Goal: Task Accomplishment & Management: Complete application form

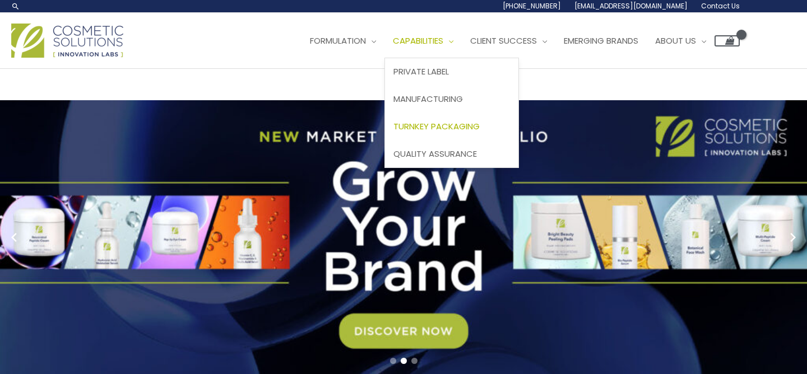
click at [393, 132] on span "Turnkey Packaging" at bounding box center [436, 126] width 86 height 12
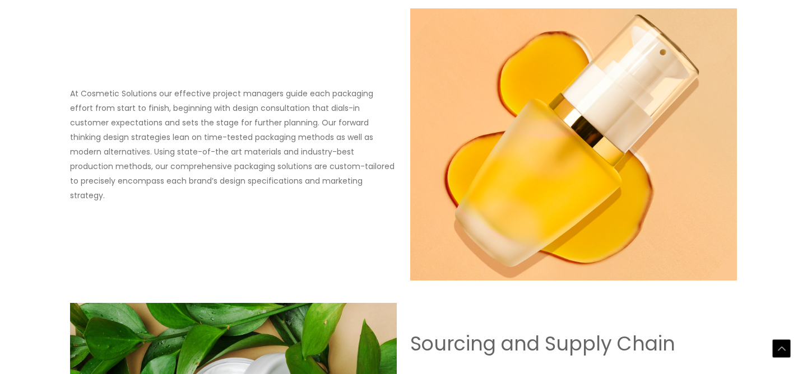
scroll to position [119, 0]
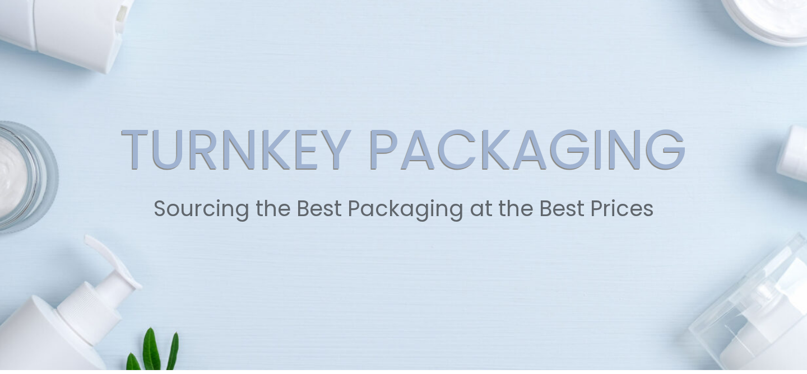
click at [0, 0] on link "Contact Us" at bounding box center [0, 0] width 0 height 0
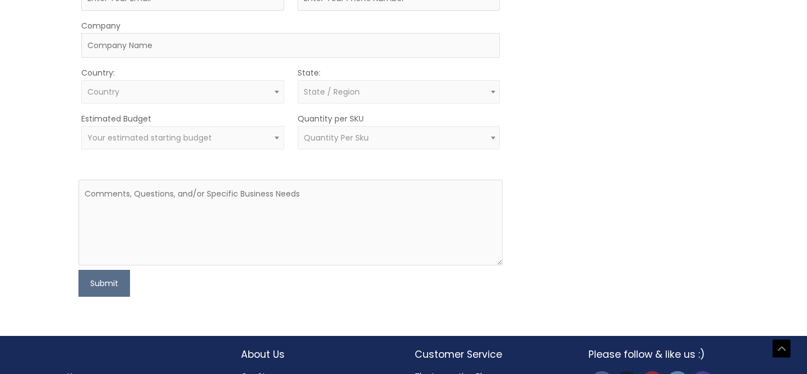
scroll to position [420, 0]
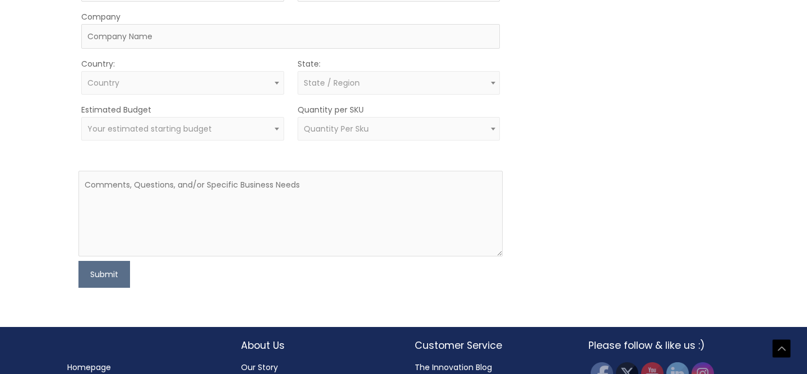
scroll to position [424, 0]
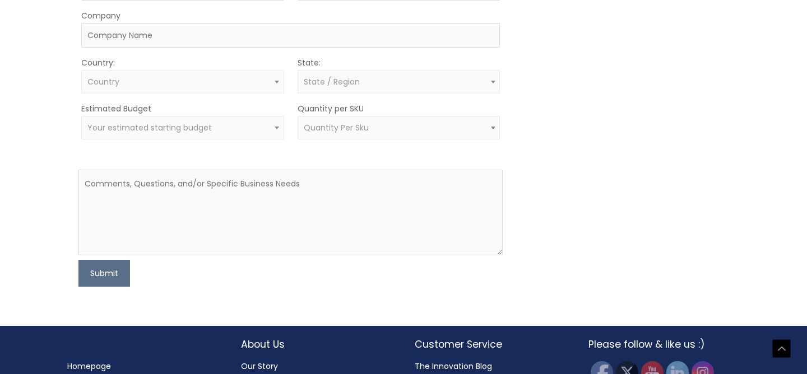
type input "Alain"
type input "Corbeau"
type input "acorbeau@uwo.ca"
type input "9296432293"
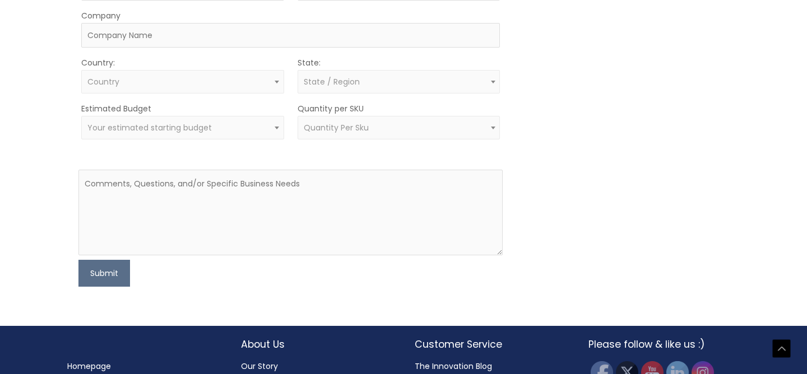
select select "United States"
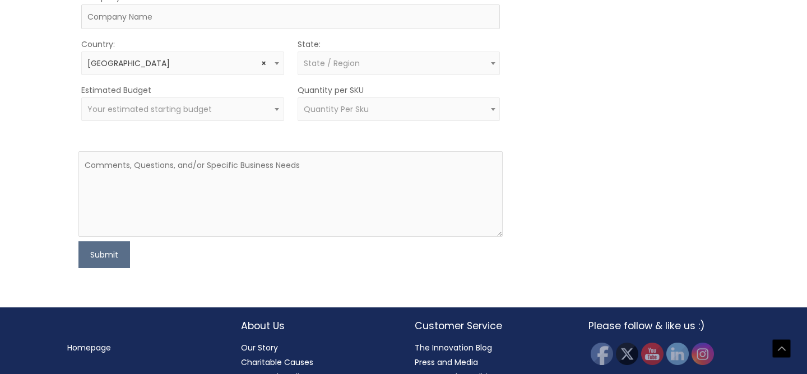
select select "New York"
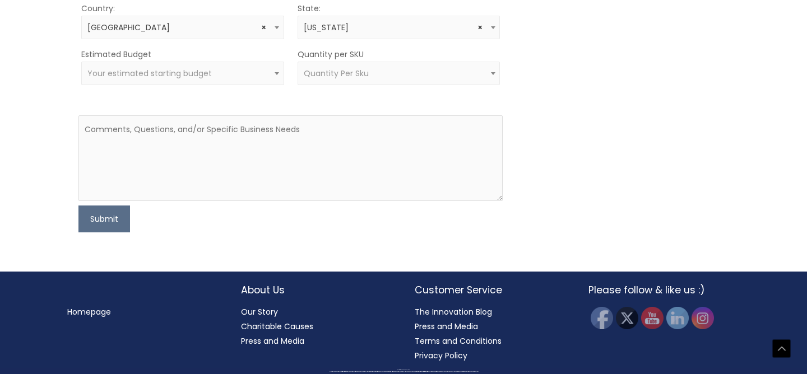
scroll to position [522, 0]
type input "alain@tryaumenta.com"
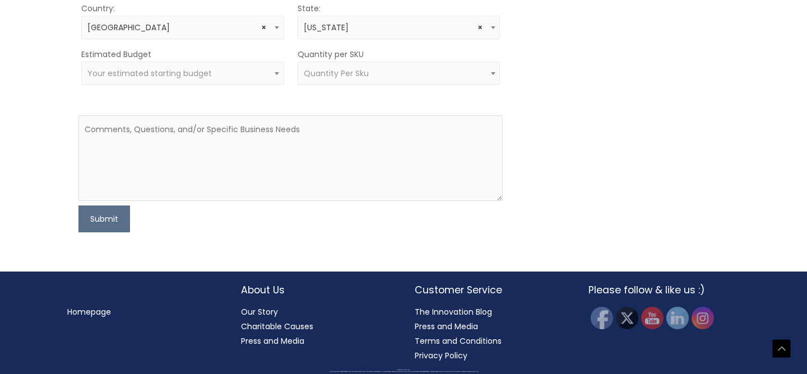
type input "Aumenta"
click at [276, 81] on span at bounding box center [276, 73] width 13 height 15
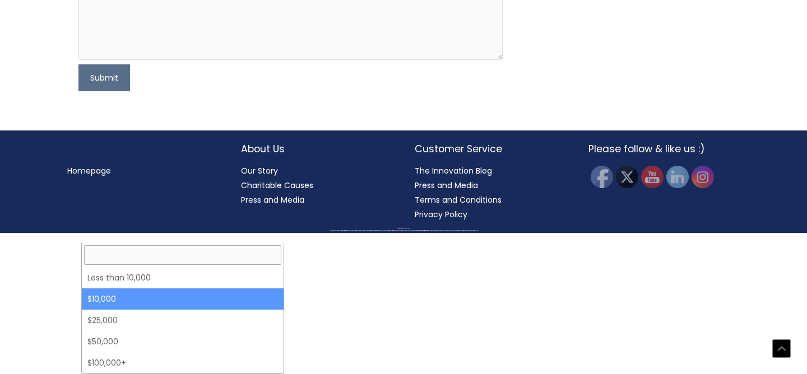
select select "10000"
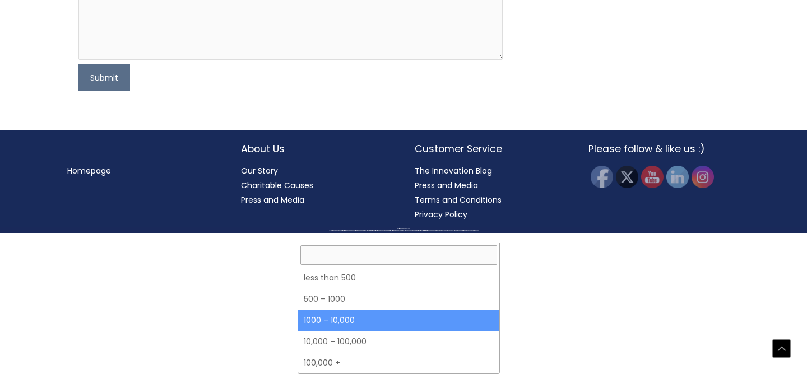
select select "4"
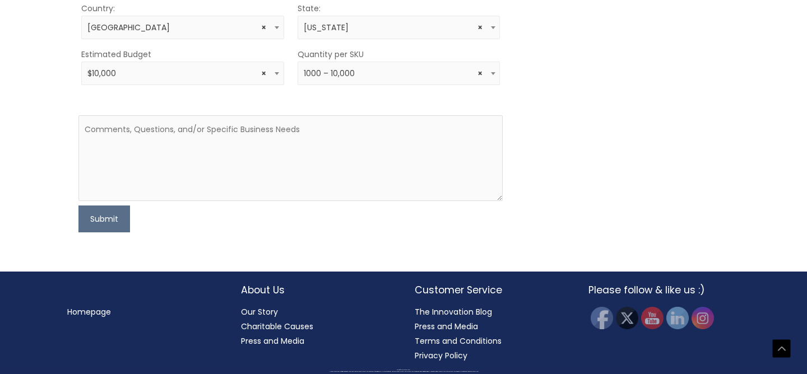
scroll to position [708, 0]
click at [194, 184] on form "First Name Alain Last Name Corbeau Email alain@tryaumenta.com Phone 9296432293 …" at bounding box center [290, 46] width 425 height 373
click at [189, 201] on textarea at bounding box center [290, 158] width 425 height 86
paste textarea "Hi there, I'm reaching out on behalf of Aumenta, a personal care startup launch…"
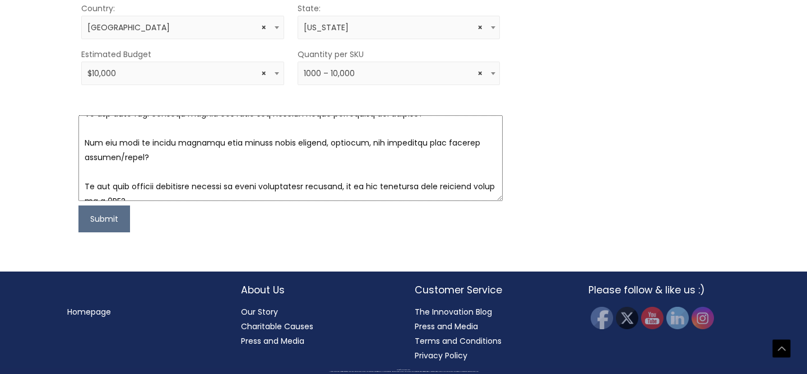
scroll to position [162, 0]
type textarea "Hi there, I'm reaching out on behalf of Aumenta, a personal care startup launch…"
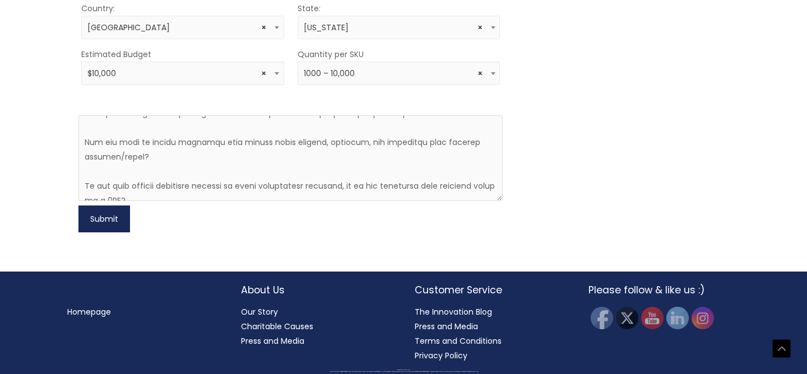
click at [116, 233] on button "Submit" at bounding box center [104, 219] width 52 height 27
